Goal: Task Accomplishment & Management: Manage account settings

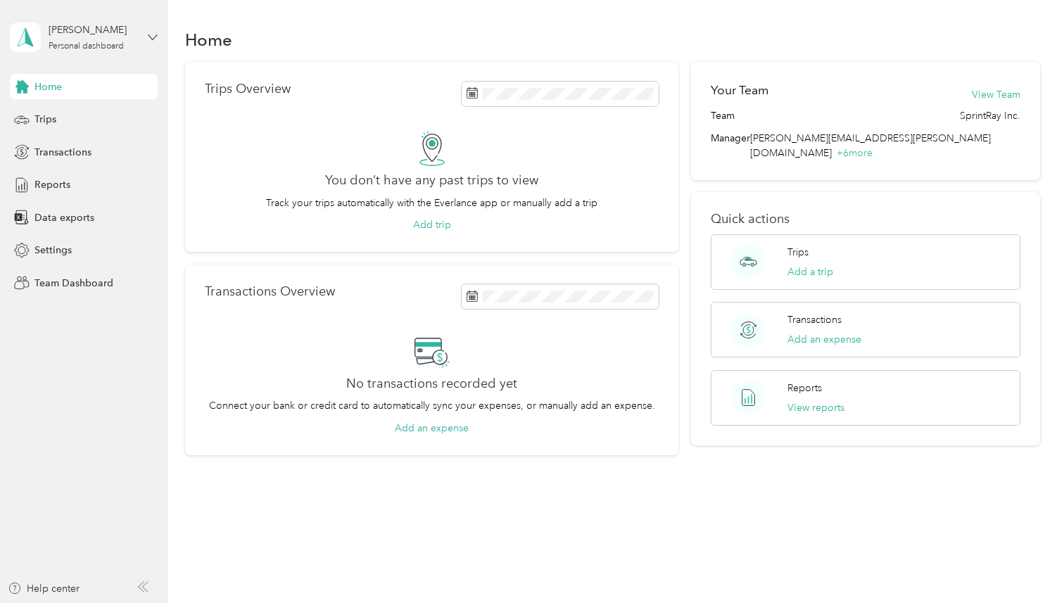
click at [149, 39] on icon at bounding box center [153, 37] width 10 height 10
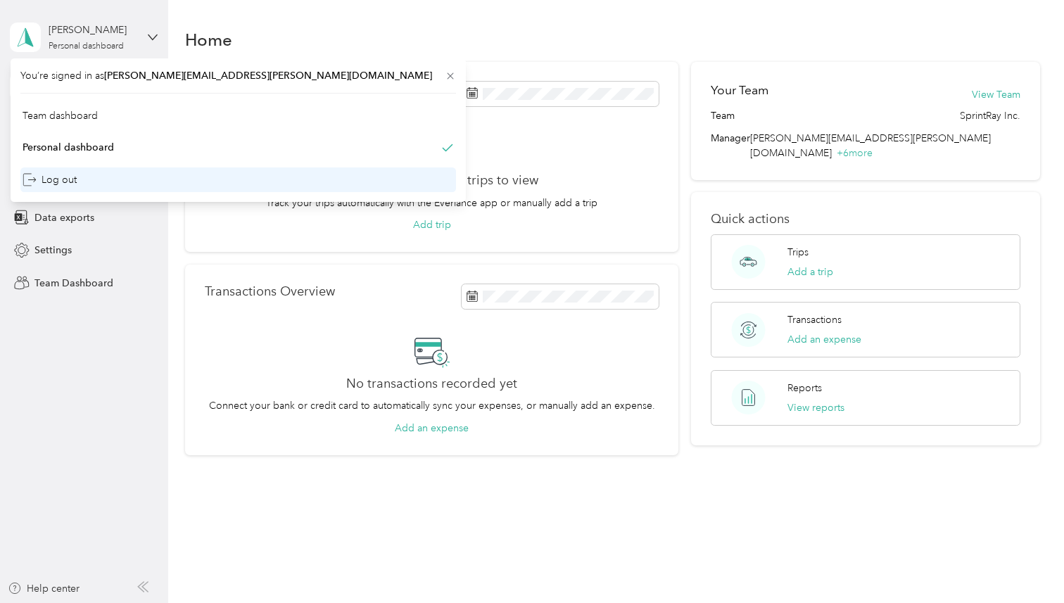
click at [130, 172] on div "Log out" at bounding box center [238, 180] width 436 height 25
